Goal: Task Accomplishment & Management: Use online tool/utility

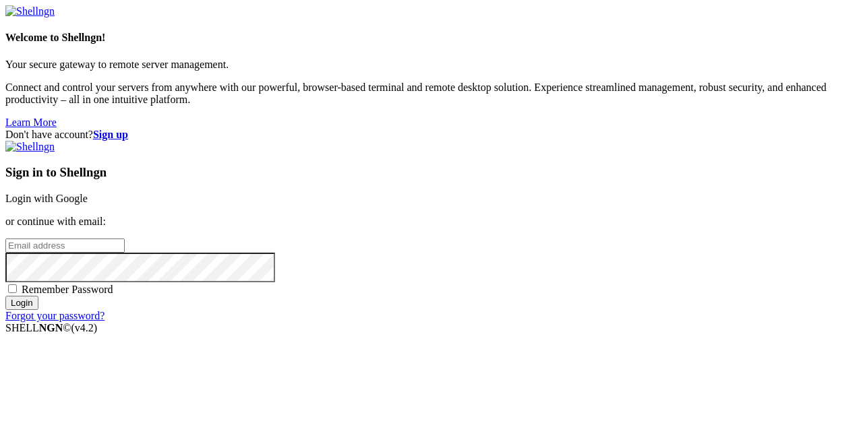
click at [88, 193] on link "Login with Google" at bounding box center [46, 198] width 82 height 11
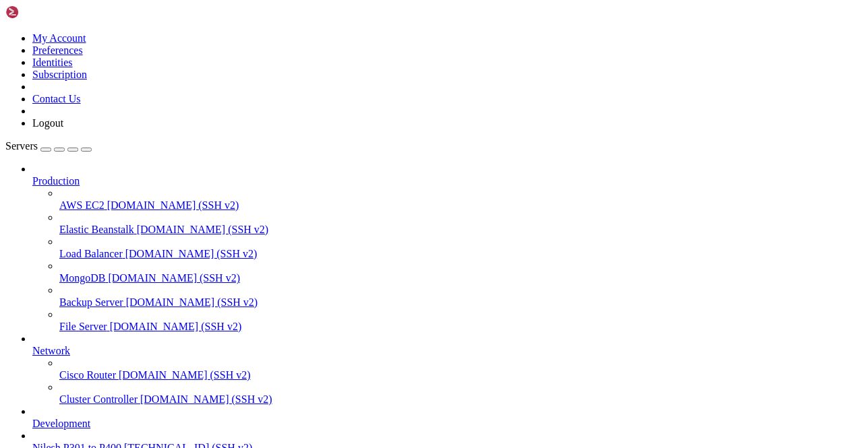
scroll to position [123, 0]
click at [129, 442] on span "[TECHNICAL_ID] (SSH v2)" at bounding box center [188, 447] width 128 height 11
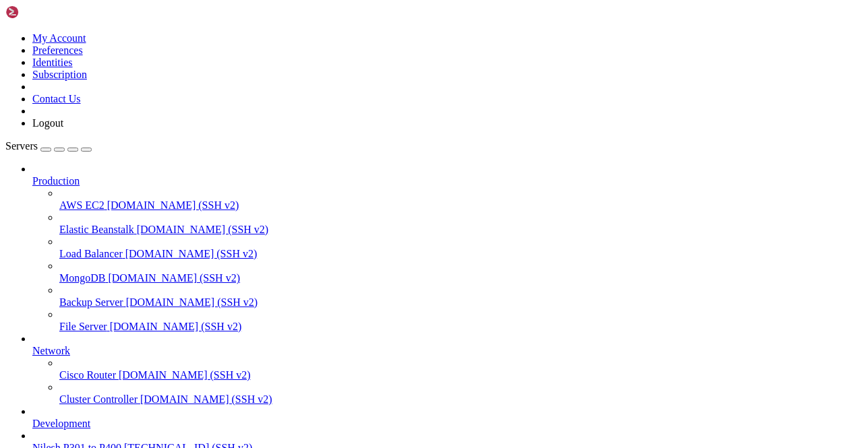
scroll to position [0, 0]
